Goal: Transaction & Acquisition: Purchase product/service

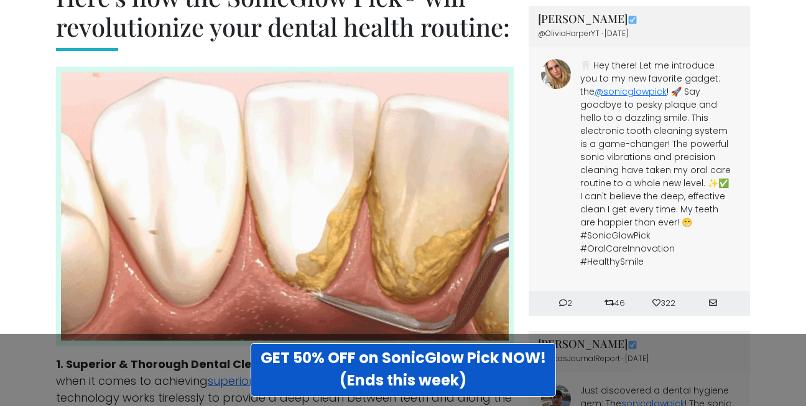
scroll to position [2302, 0]
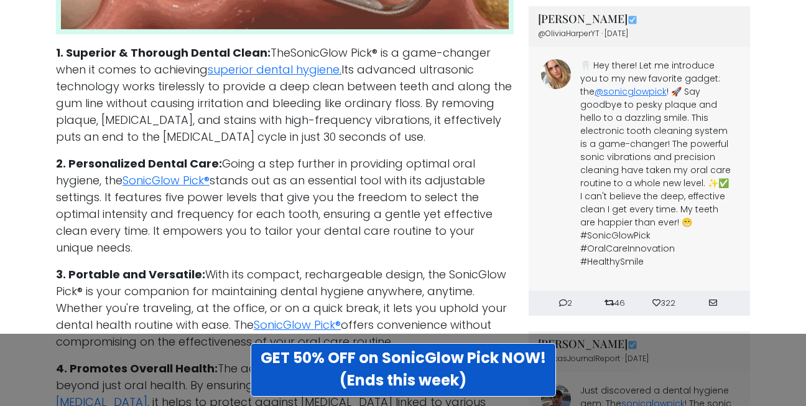
drag, startPoint x: 610, startPoint y: 258, endPoint x: 616, endPoint y: 242, distance: 16.5
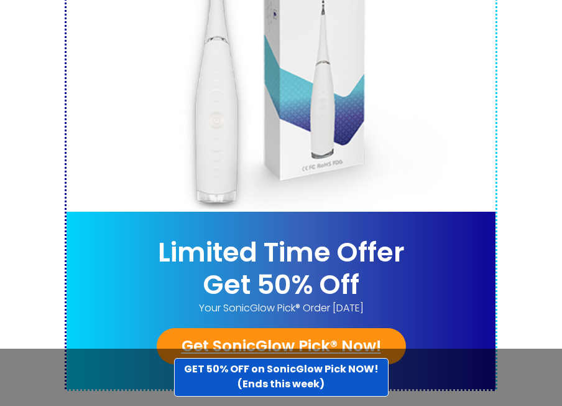
scroll to position [6121, 0]
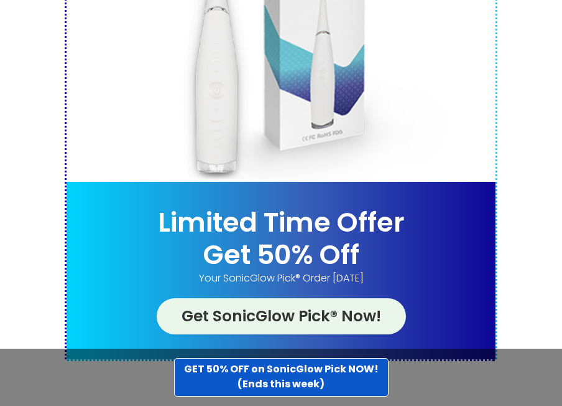
click at [312, 298] on link "Get SonicGlow Pick® Now!" at bounding box center [281, 316] width 249 height 36
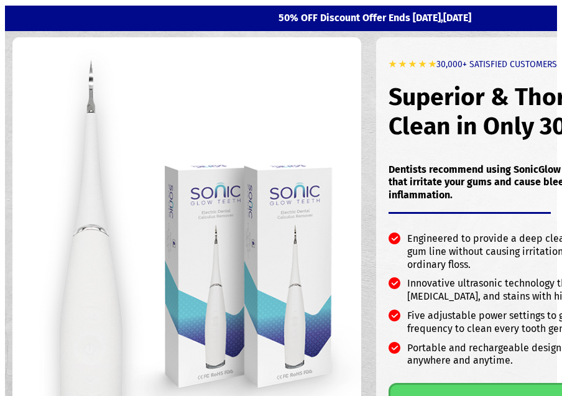
drag, startPoint x: 346, startPoint y: 396, endPoint x: 356, endPoint y: 399, distance: 10.4
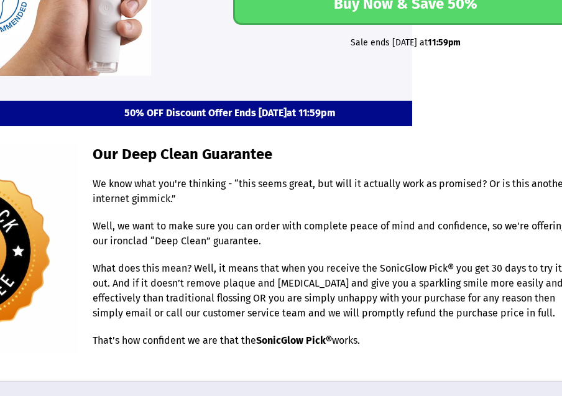
scroll to position [3463, 145]
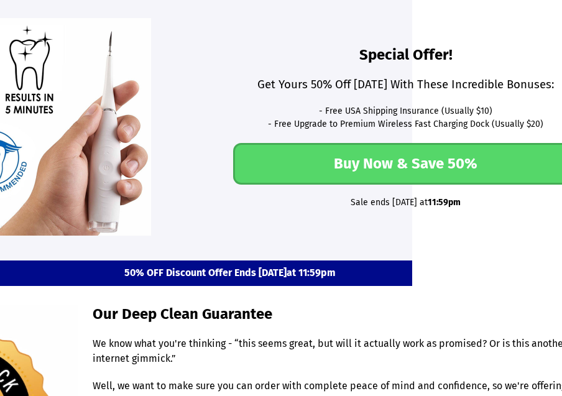
click at [513, 164] on link "Buy Now & Save 50%" at bounding box center [405, 164] width 345 height 42
